Goal: Use online tool/utility

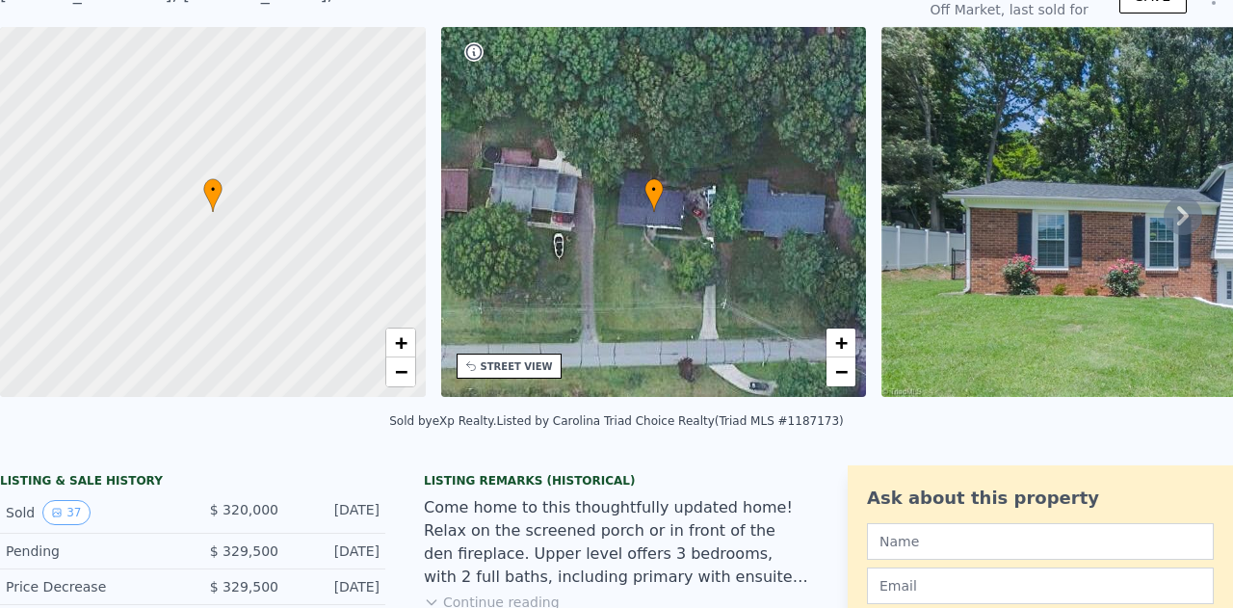
scroll to position [7, 0]
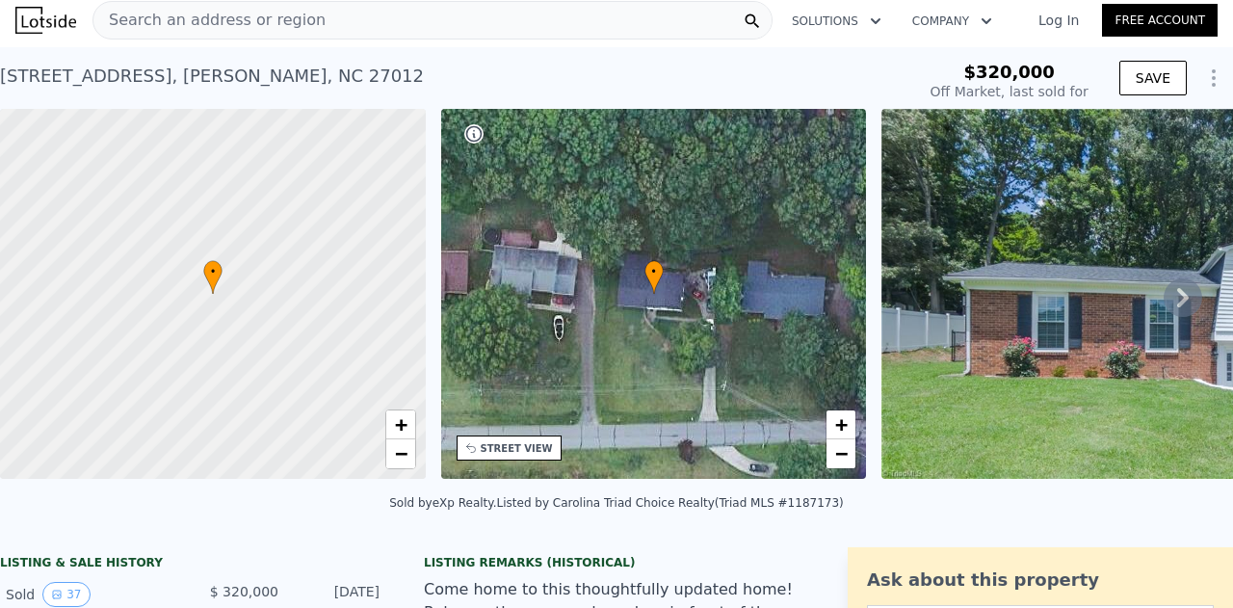
click at [1166, 302] on icon at bounding box center [1183, 297] width 39 height 39
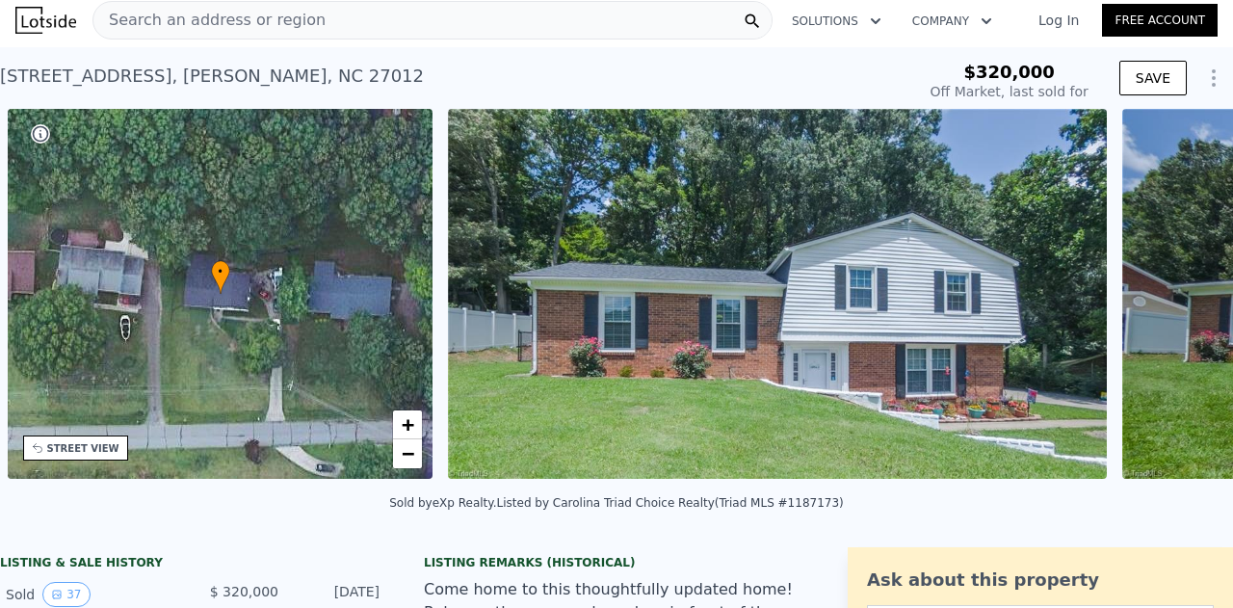
scroll to position [0, 448]
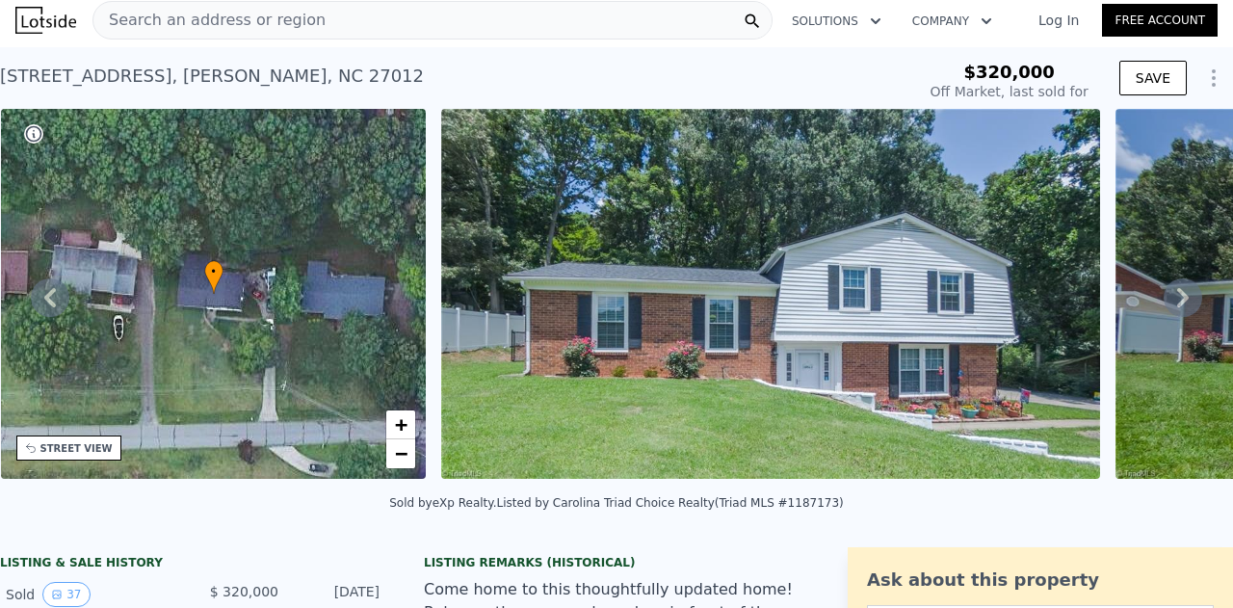
click at [1177, 302] on icon at bounding box center [1183, 297] width 39 height 39
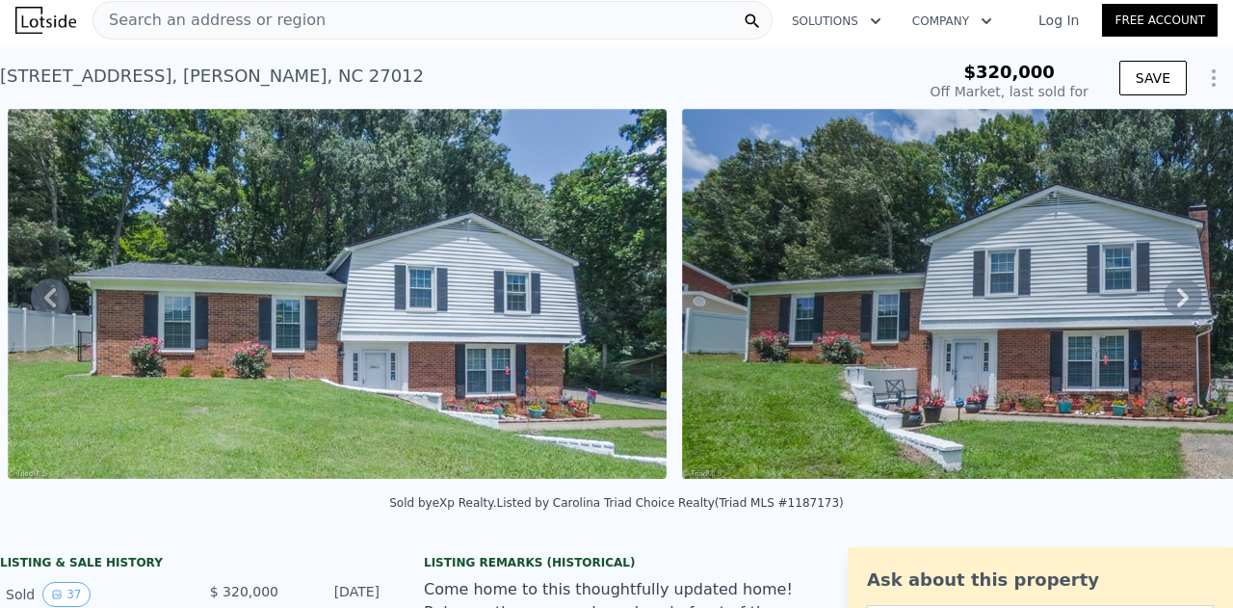
click at [1177, 302] on icon at bounding box center [1183, 297] width 39 height 39
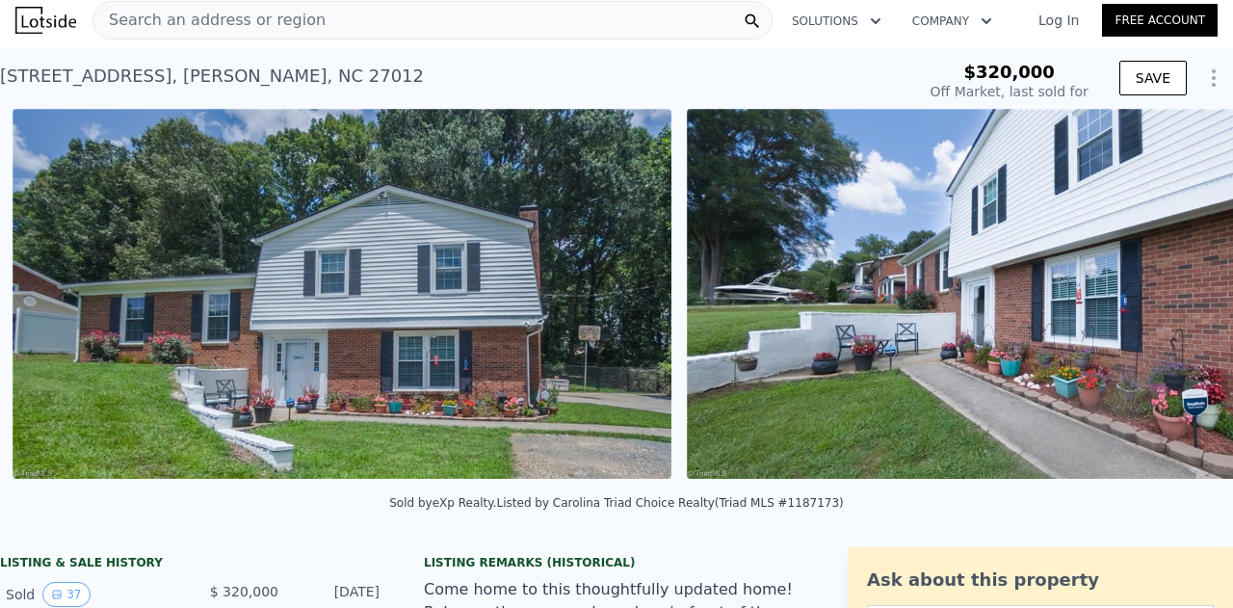
scroll to position [0, 1556]
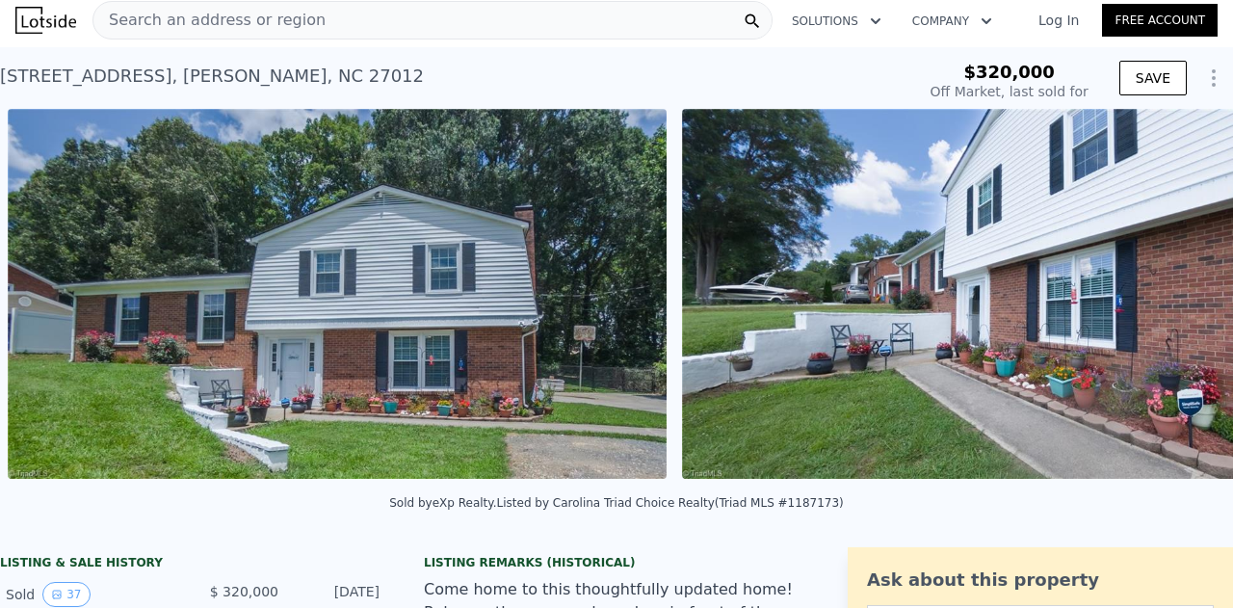
click at [1177, 302] on img at bounding box center [1011, 294] width 659 height 370
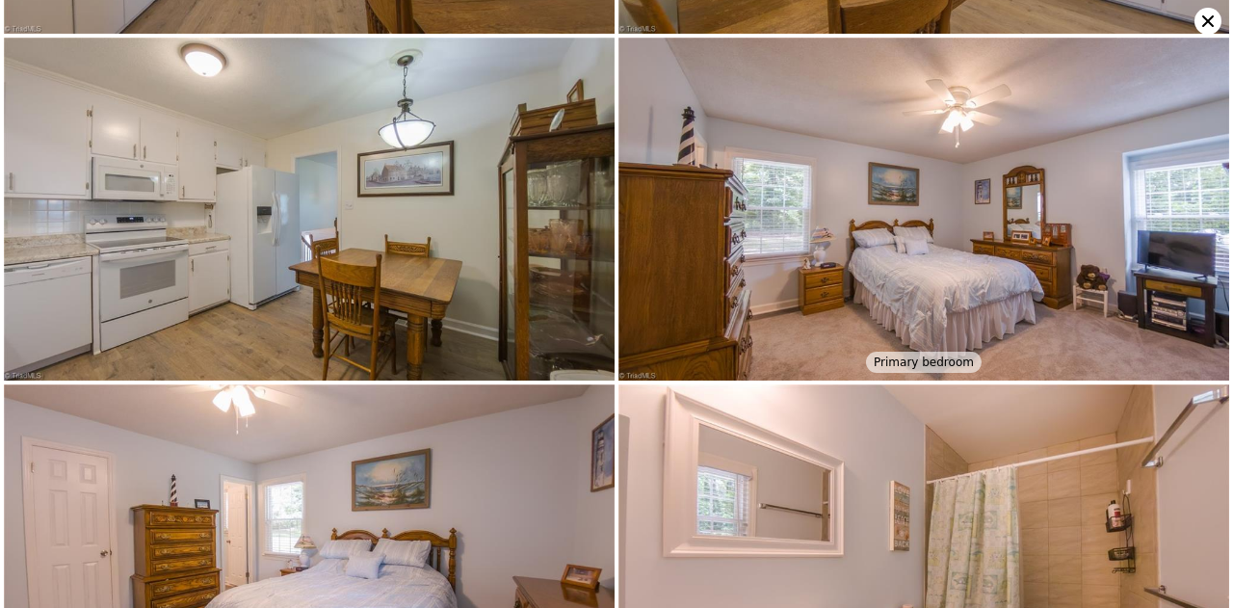
scroll to position [2399, 0]
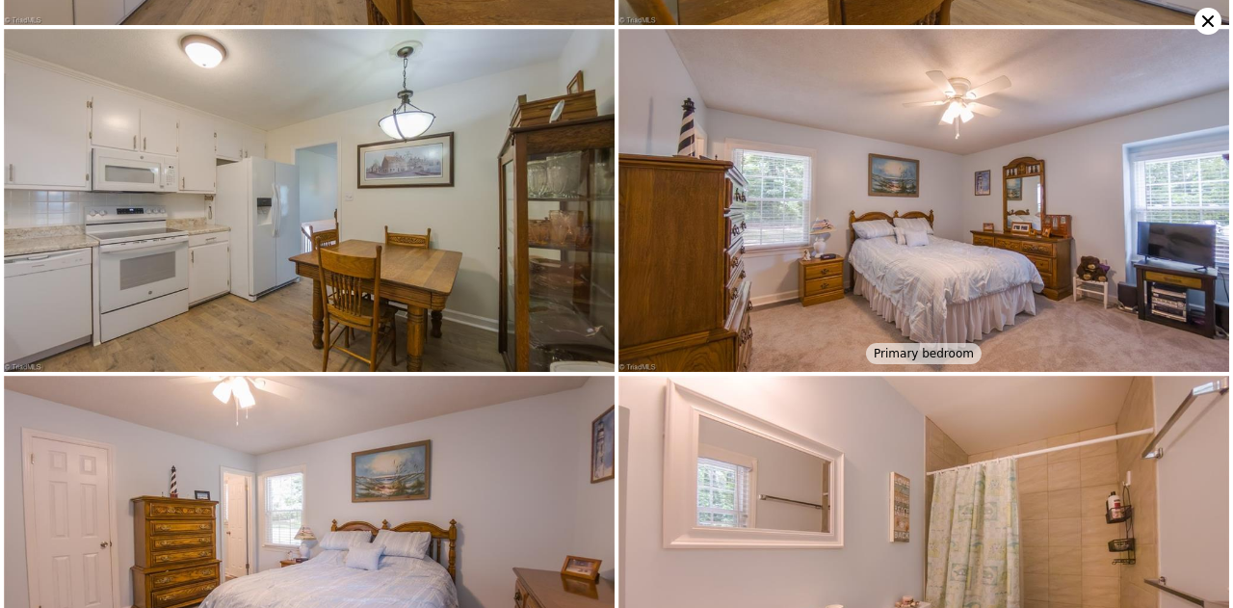
click at [1210, 16] on icon at bounding box center [1207, 21] width 27 height 27
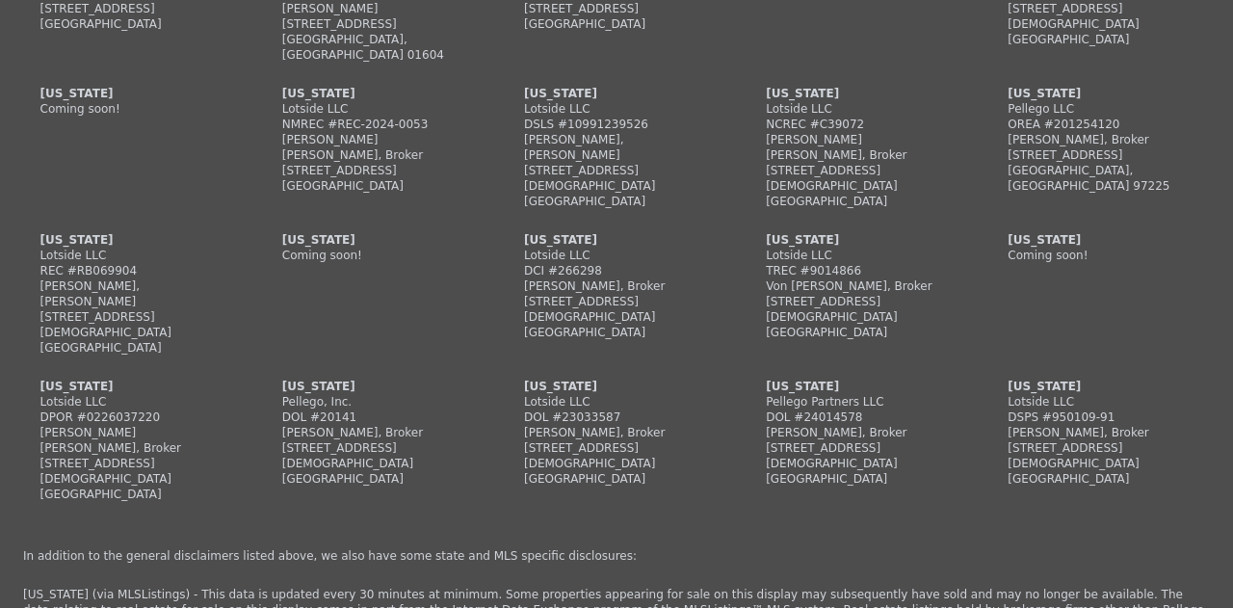
scroll to position [5579, 0]
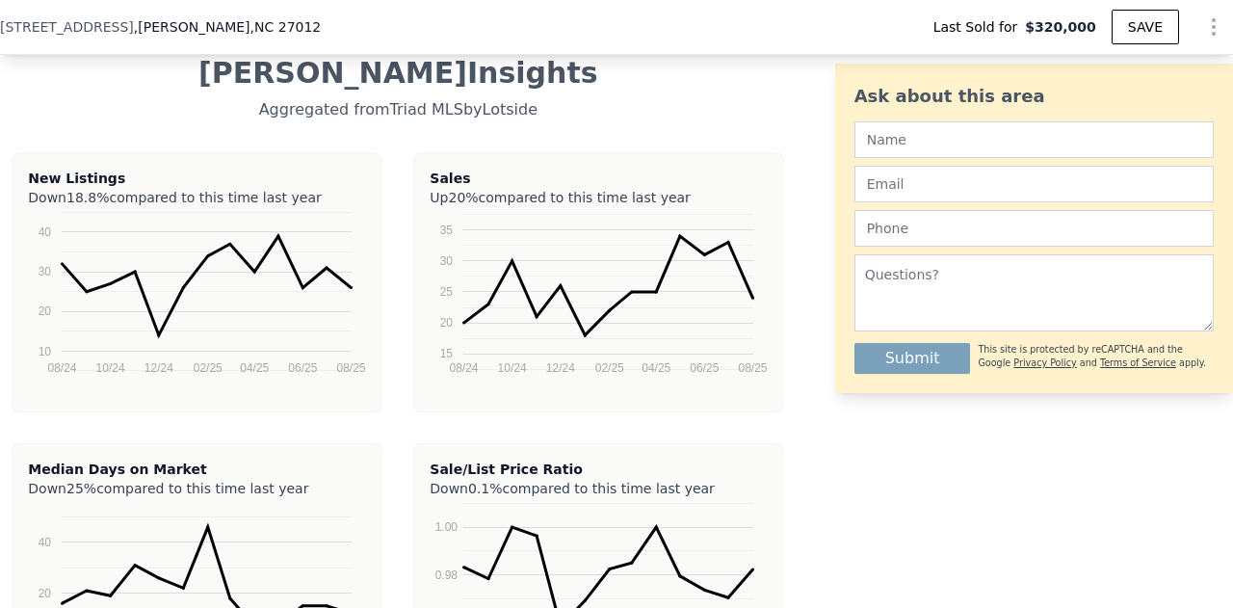
type input "$ 286,000"
type input "-$ 68,747"
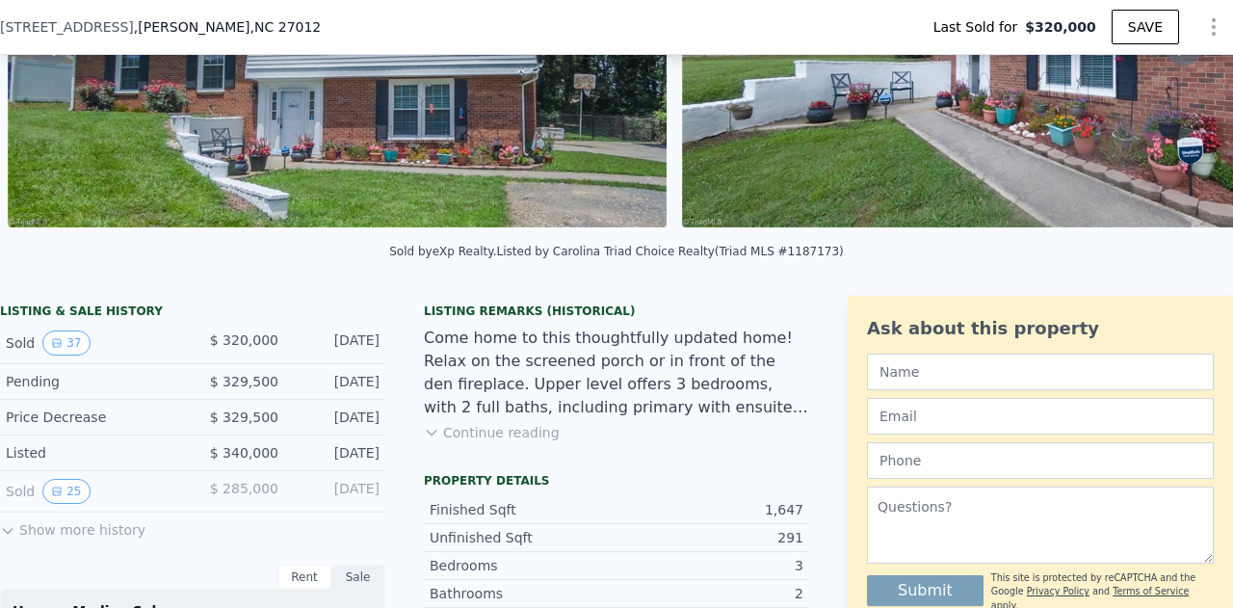
scroll to position [281, 0]
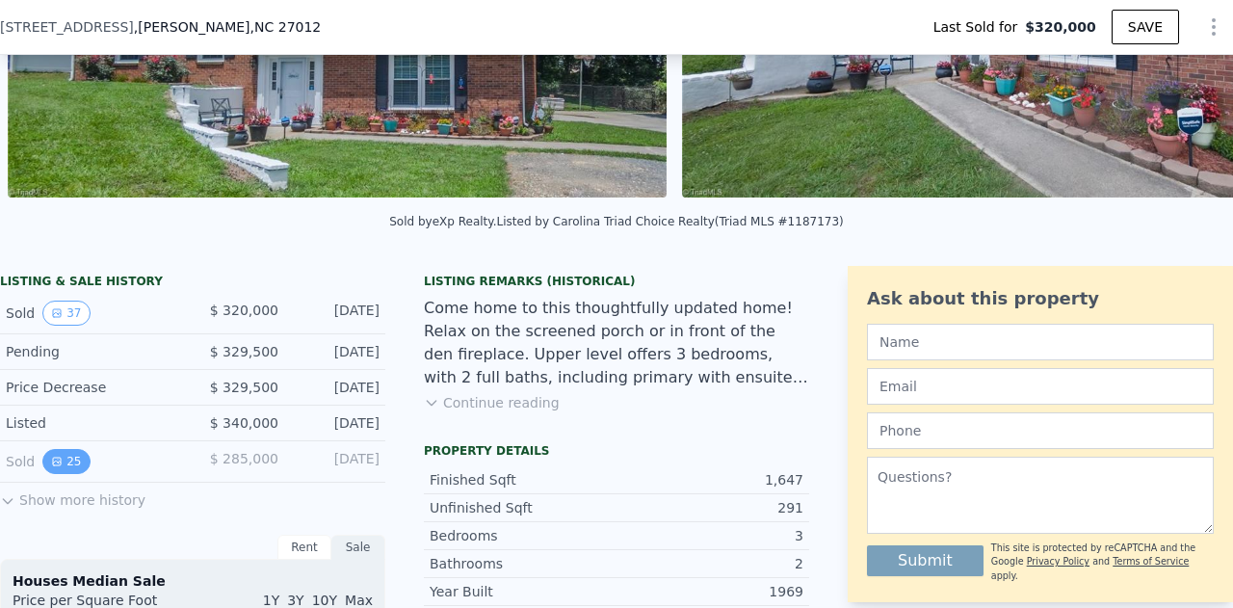
click at [70, 468] on button "25" at bounding box center [65, 461] width 47 height 25
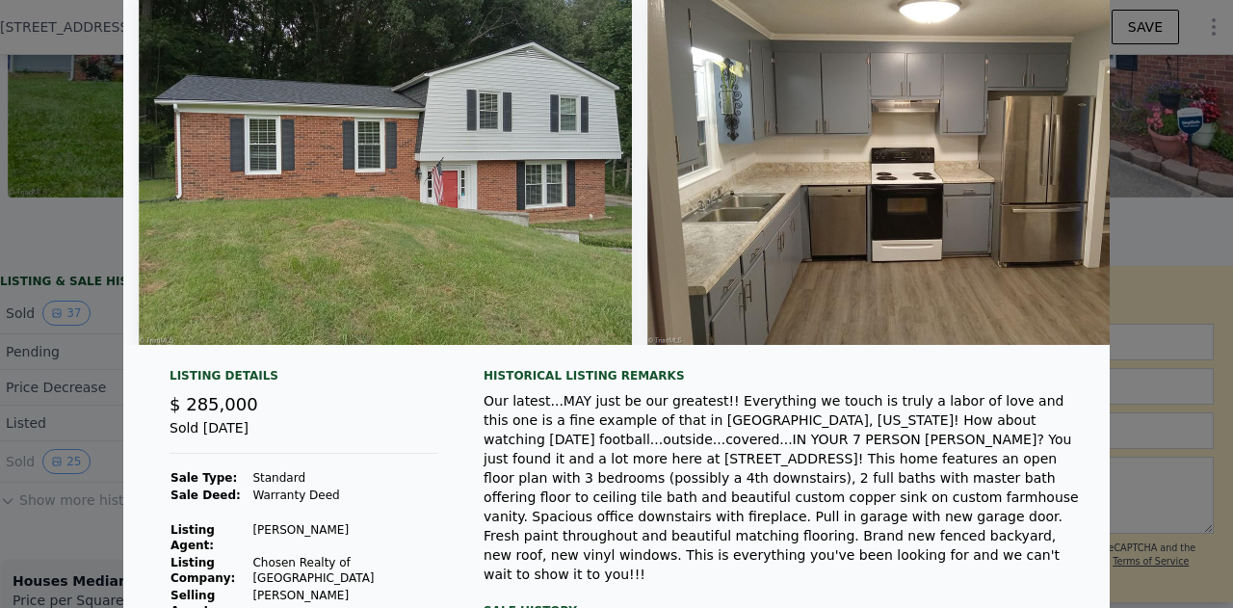
scroll to position [123, 0]
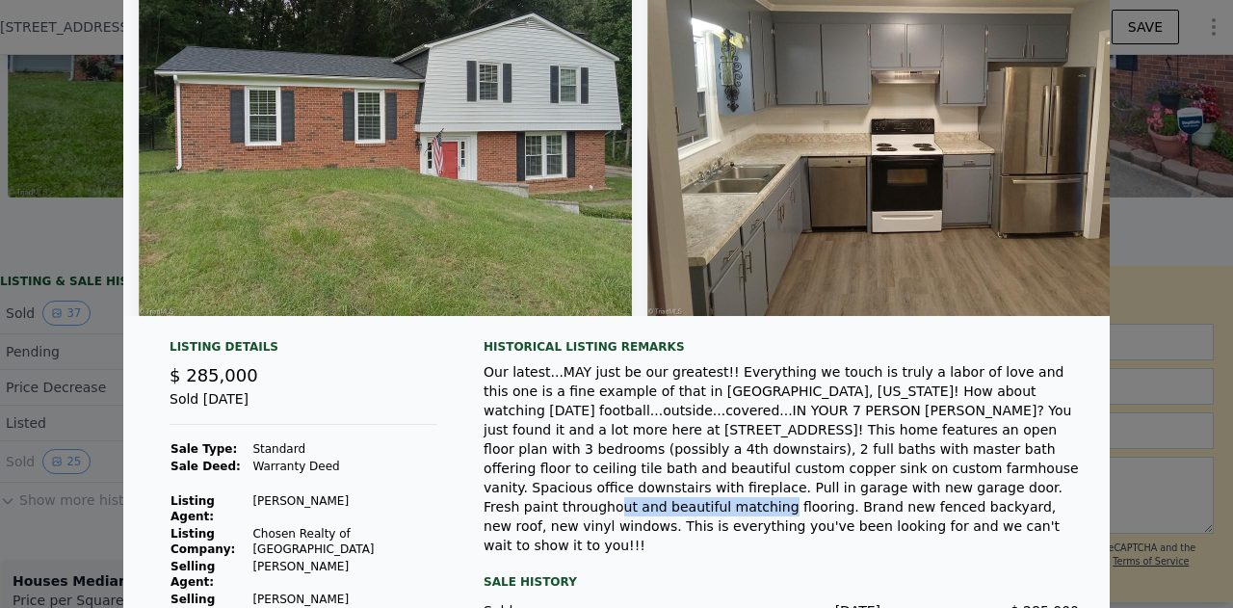
drag, startPoint x: 603, startPoint y: 505, endPoint x: 742, endPoint y: 500, distance: 138.8
click at [742, 500] on div "Our latest...MAY just be our greatest!! Everything we touch is truly a labor of…" at bounding box center [781, 458] width 595 height 193
click at [877, 273] on img at bounding box center [893, 131] width 493 height 370
click at [896, 255] on img at bounding box center [893, 131] width 493 height 370
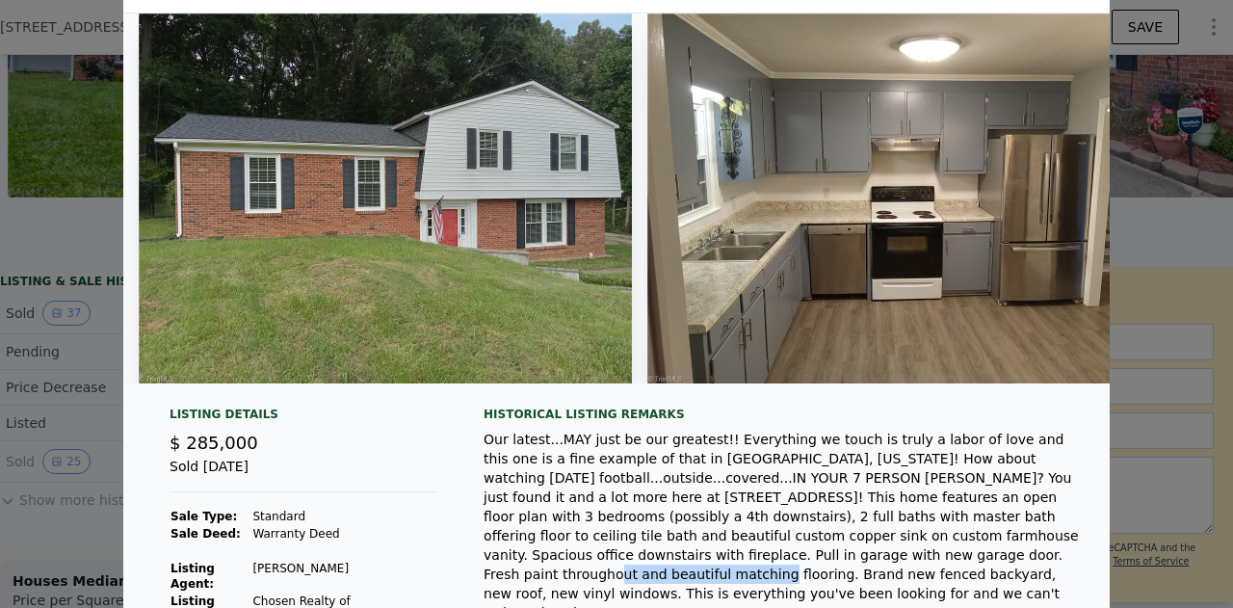
scroll to position [27, 0]
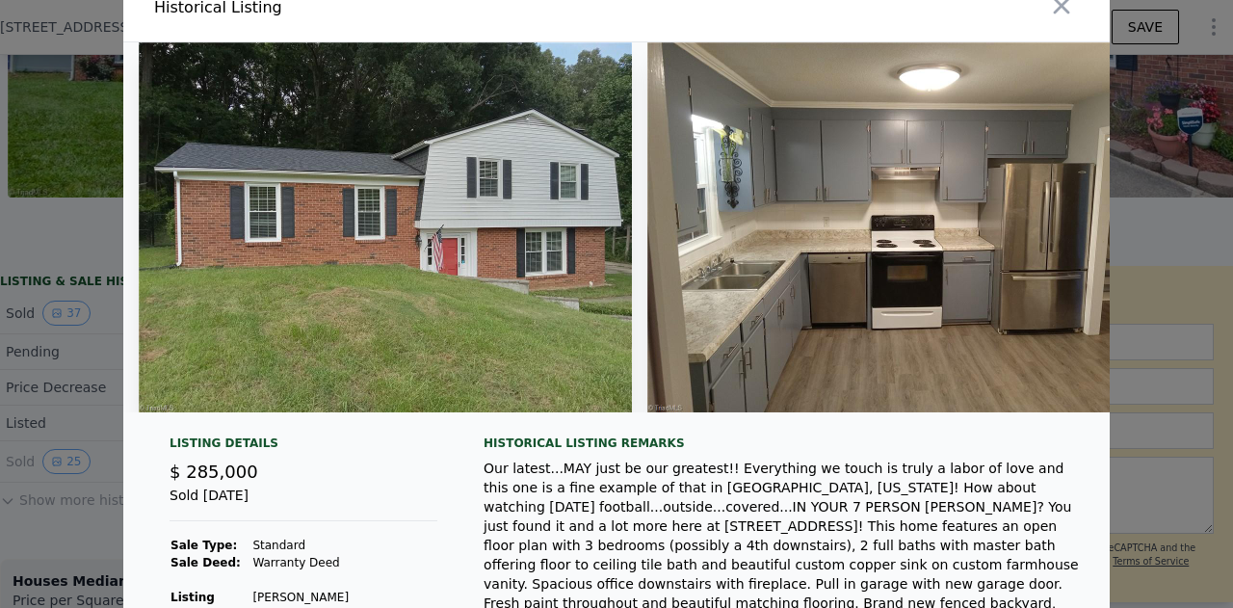
click at [892, 488] on div "Our latest...MAY just be our greatest!! Everything we touch is truly a labor of…" at bounding box center [781, 555] width 595 height 193
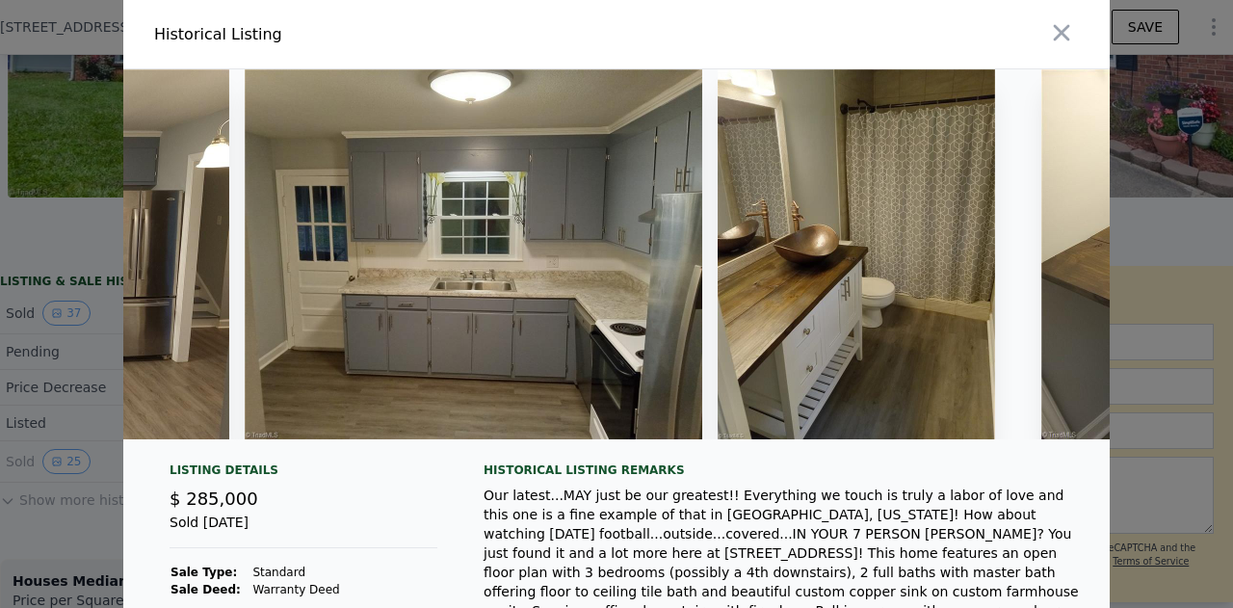
scroll to position [0, 950]
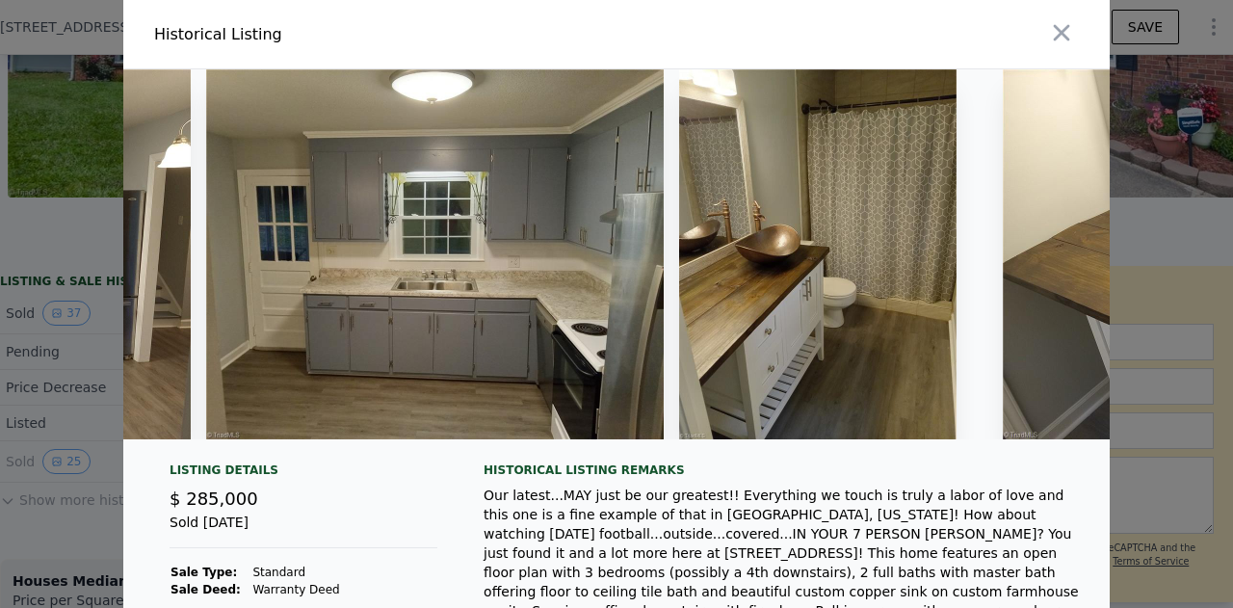
click at [1096, 453] on div at bounding box center [616, 261] width 986 height 385
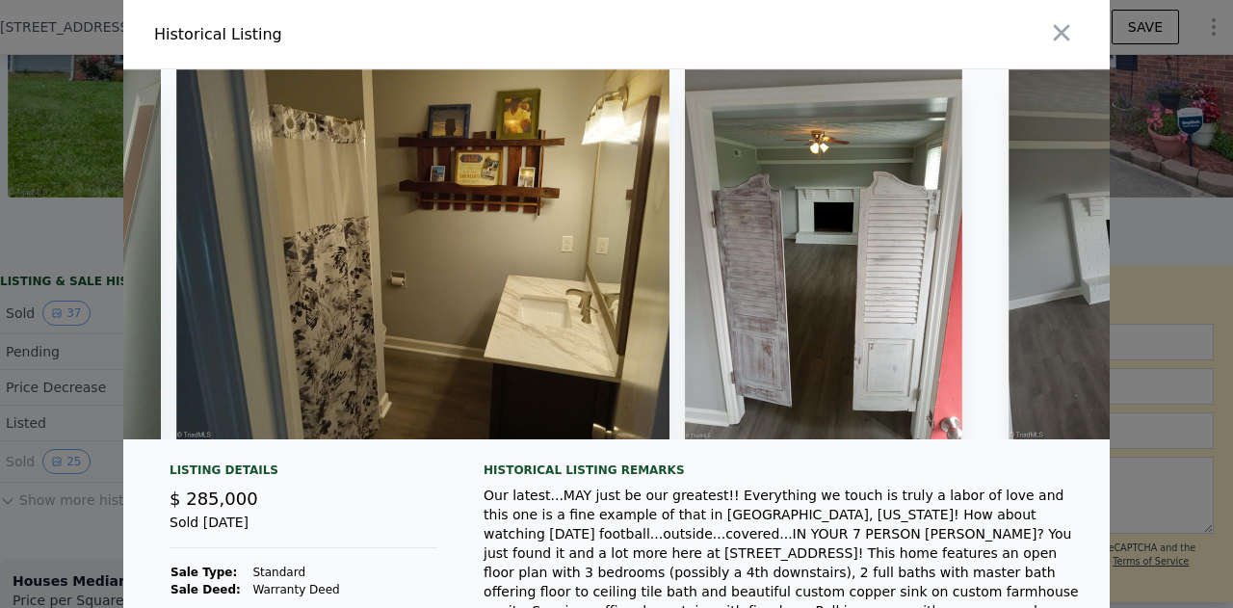
scroll to position [0, 6716]
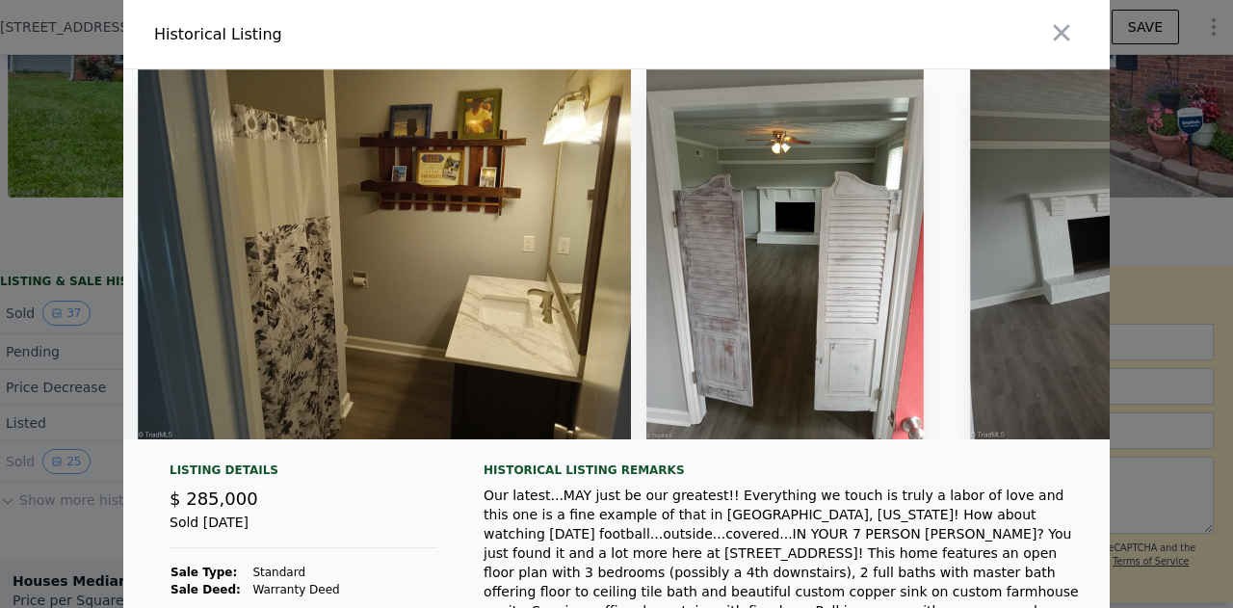
click at [1096, 454] on div at bounding box center [616, 261] width 986 height 385
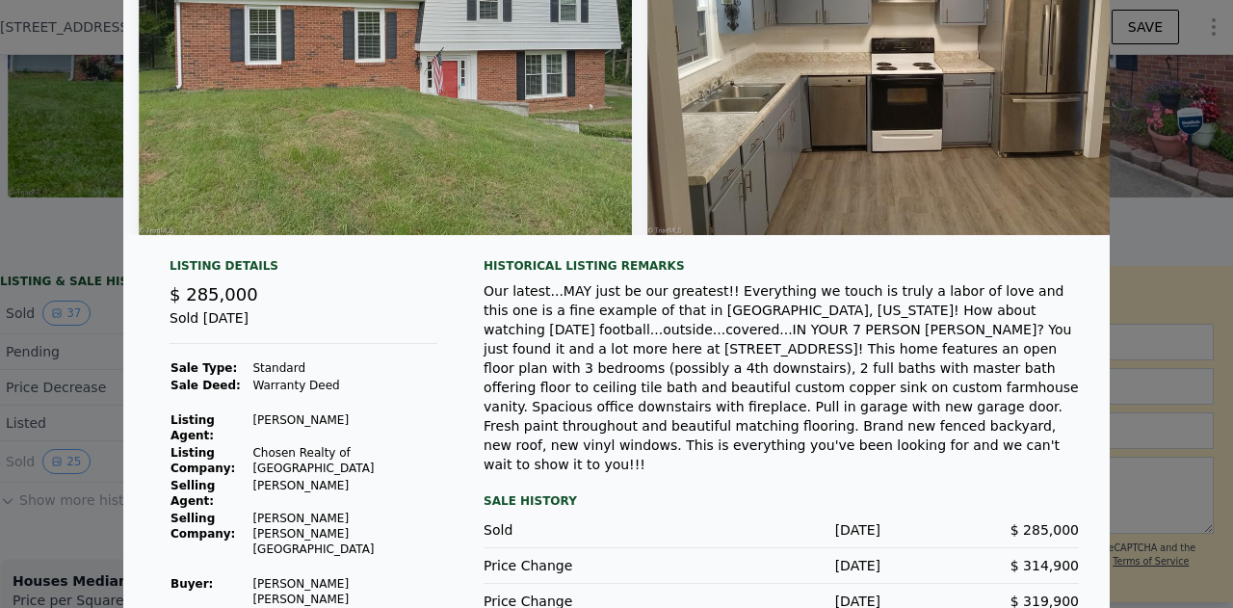
scroll to position [220, 0]
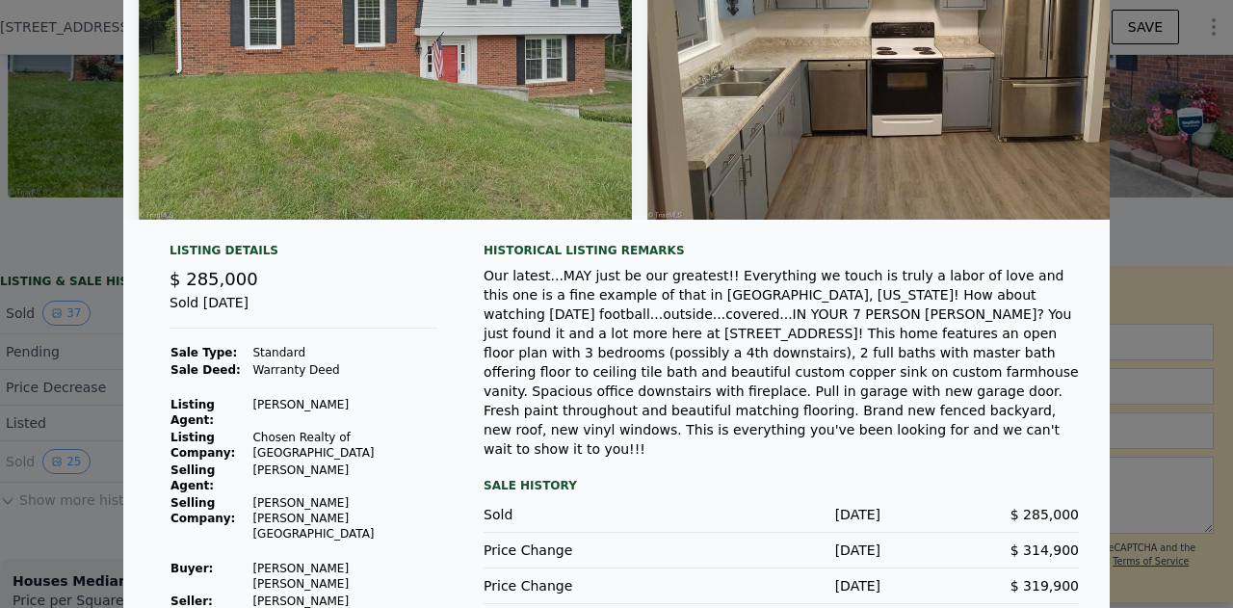
click at [855, 343] on div "Our latest...MAY just be our greatest!! Everything we touch is truly a labor of…" at bounding box center [781, 362] width 595 height 193
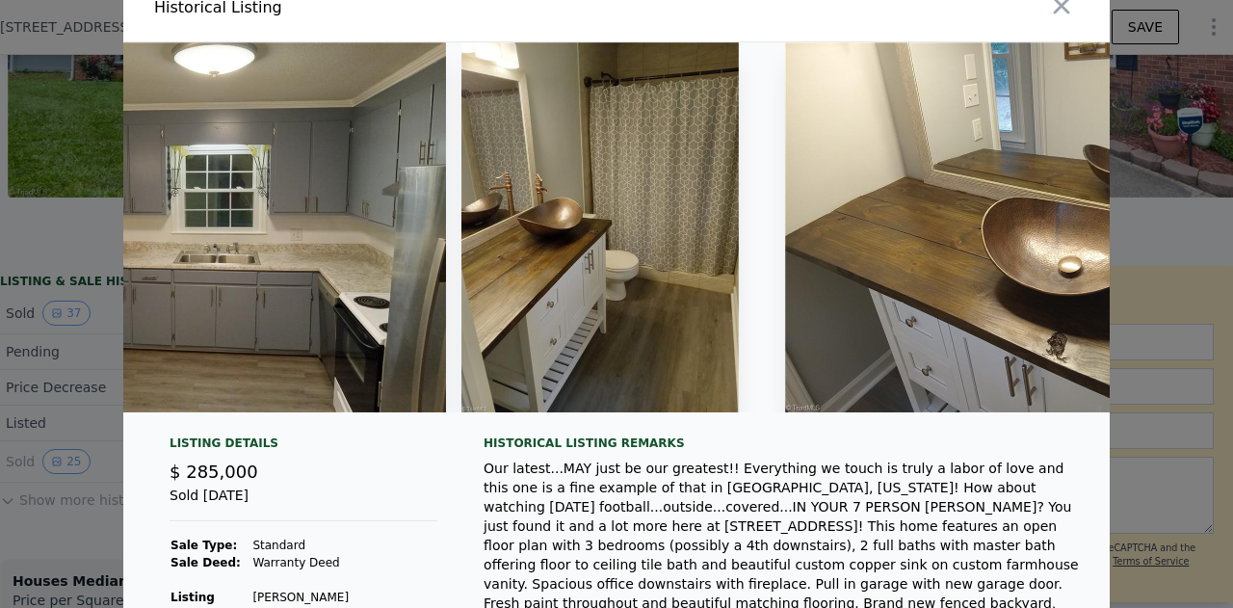
scroll to position [0, 1232]
